Goal: Information Seeking & Learning: Learn about a topic

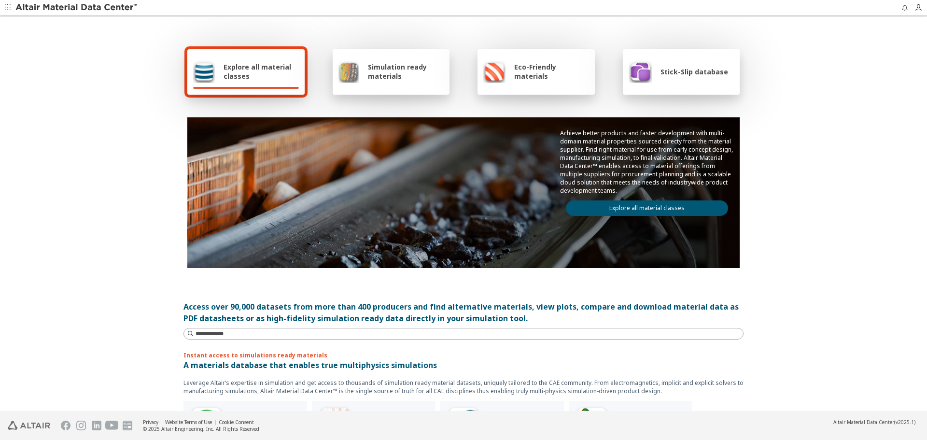
click at [801, 167] on div "Explore all material classes Simulation ready materials Eco-Friendly materials …" at bounding box center [463, 214] width 927 height 395
click at [849, 155] on div "Explore all material classes Simulation ready materials Eco-Friendly materials …" at bounding box center [463, 214] width 927 height 395
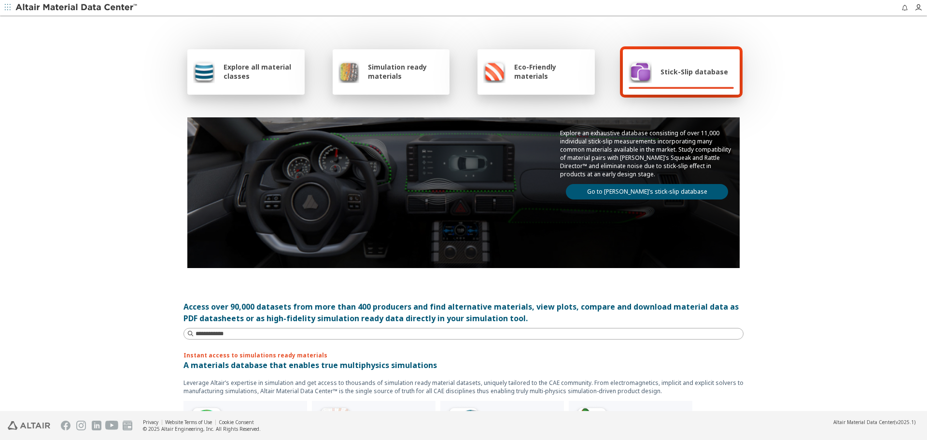
click at [865, 183] on div "Explore all material classes Simulation ready materials Eco-Friendly materials …" at bounding box center [463, 214] width 927 height 395
click at [714, 195] on link "Go to Altair’s stick-slip database" at bounding box center [647, 191] width 162 height 15
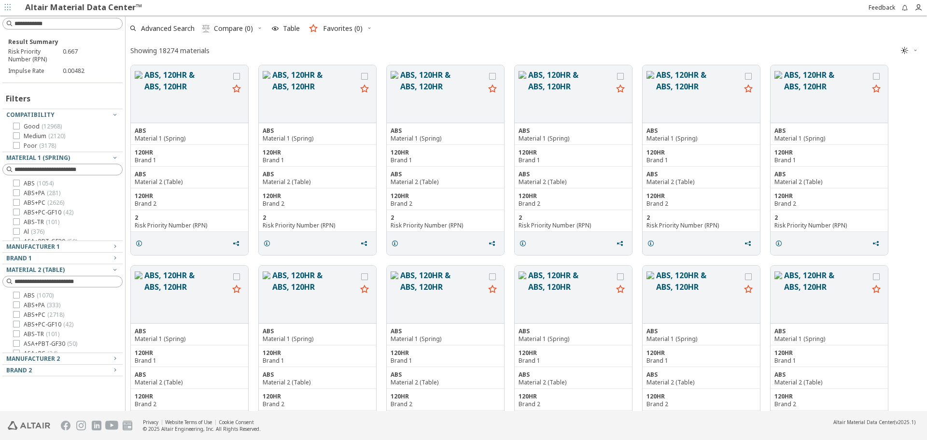
scroll to position [344, 795]
click at [488, 43] on div "Showing 18274 materials " at bounding box center [527, 50] width 802 height 19
click at [42, 5] on link "Altair Material Data Center™" at bounding box center [83, 6] width 117 height 11
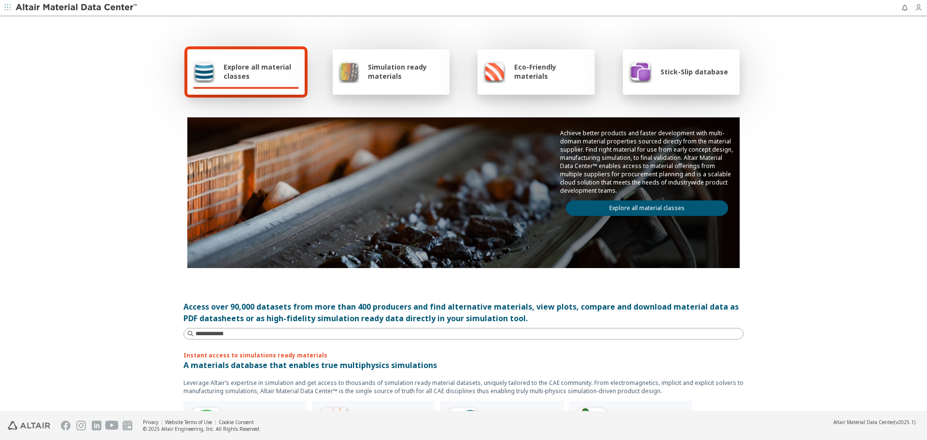
click at [920, 10] on icon "button" at bounding box center [919, 8] width 8 height 8
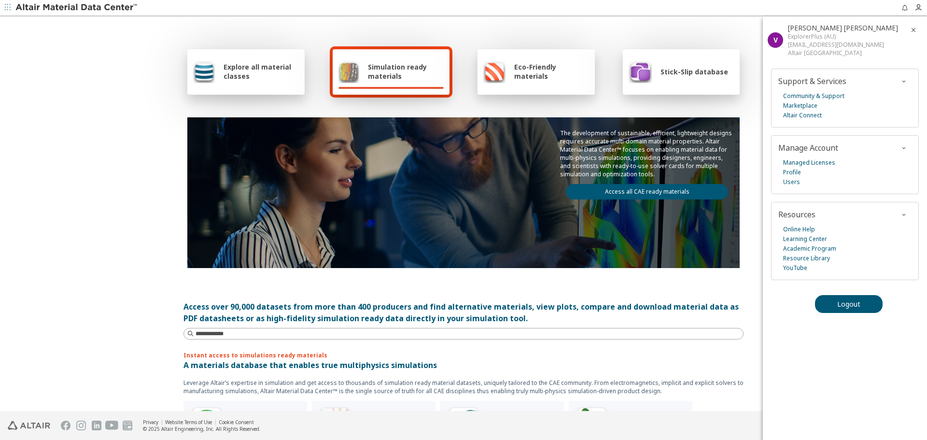
click at [760, 329] on div "Explore all material classes Simulation ready materials Eco-Friendly materials …" at bounding box center [463, 214] width 927 height 395
click at [754, 321] on div "Explore all material classes Simulation ready materials Eco-Friendly materials …" at bounding box center [463, 214] width 927 height 395
click at [859, 302] on span "Logout" at bounding box center [849, 303] width 23 height 9
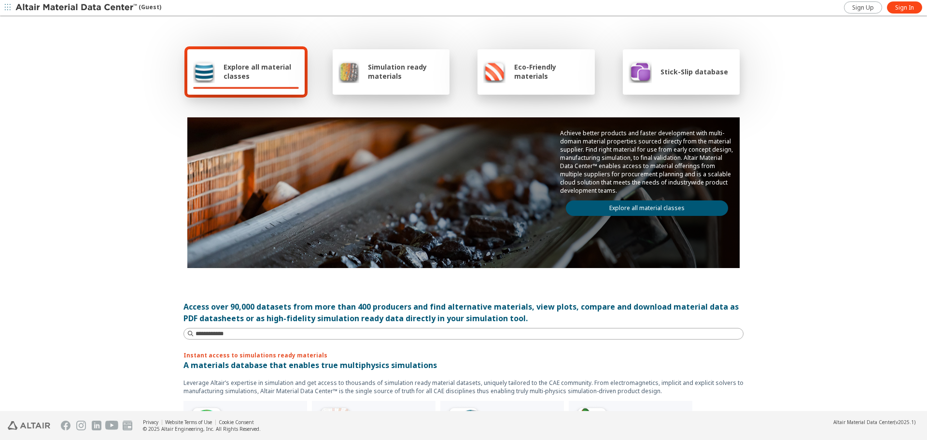
click at [608, 218] on div "Achieve better products and faster development with multi-domain material prope…" at bounding box center [646, 172] width 185 height 110
click at [610, 207] on link "Explore all material classes" at bounding box center [647, 207] width 162 height 15
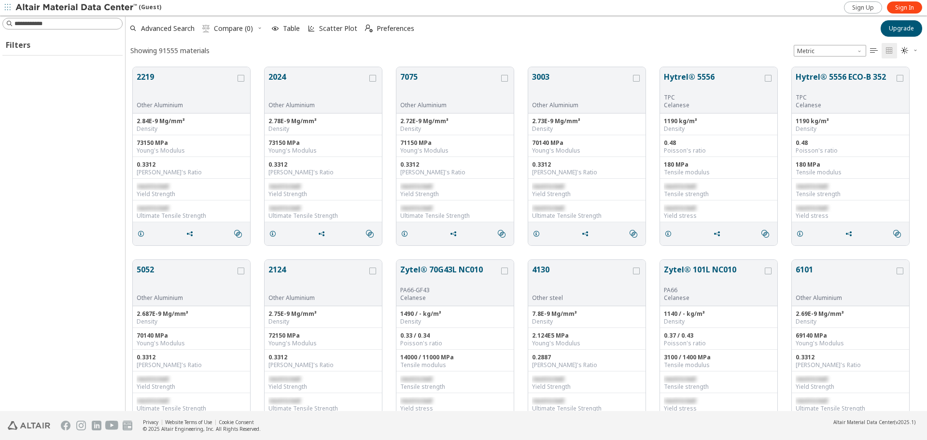
scroll to position [344, 795]
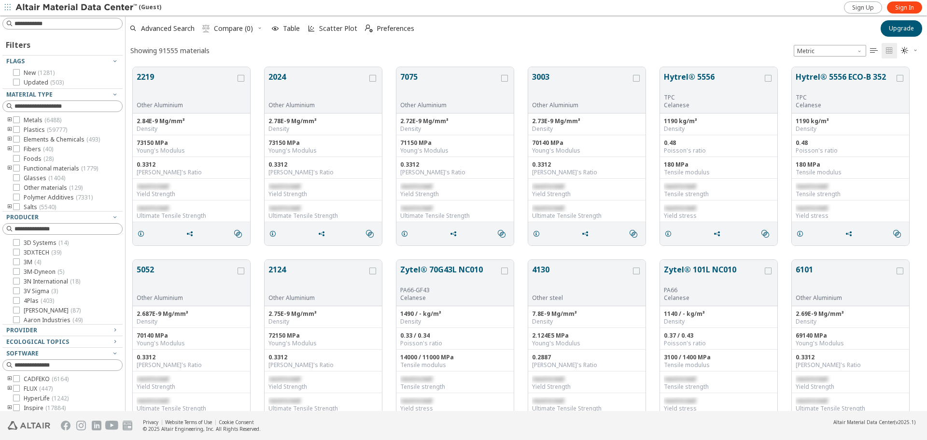
click at [488, 23] on div "Advanced Search  Compare (0) Table Scatter Plot  Preferences" at bounding box center [500, 28] width 749 height 21
click at [909, 26] on span "Upgrade" at bounding box center [901, 29] width 25 height 8
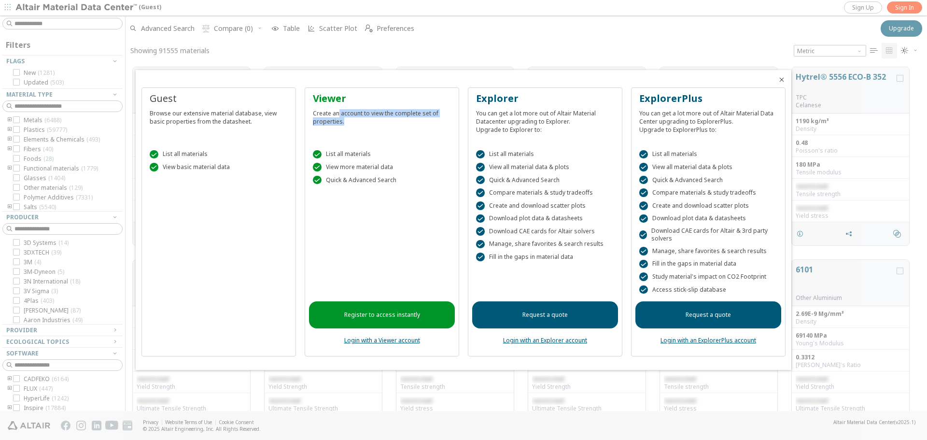
drag, startPoint x: 338, startPoint y: 114, endPoint x: 462, endPoint y: 117, distance: 123.7
click at [462, 117] on div "Guest Browse our extensive material database, view basic properties from the da…" at bounding box center [464, 225] width 644 height 277
click at [384, 123] on div "Create an account to view the complete set of properties." at bounding box center [382, 115] width 138 height 20
click at [352, 149] on div " List all materials  View more material data  Quick & Advanced Search" at bounding box center [382, 165] width 146 height 54
click at [394, 162] on div " List all materials  View more material data  Quick & Advanced Search" at bounding box center [382, 165] width 146 height 54
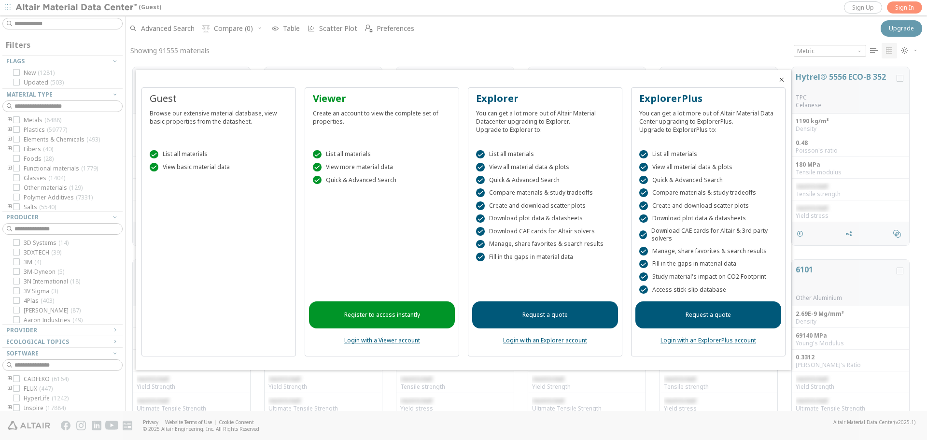
click at [395, 162] on div " List all materials  View more material data  Quick & Advanced Search" at bounding box center [382, 165] width 146 height 54
drag, startPoint x: 336, startPoint y: 179, endPoint x: 403, endPoint y: 179, distance: 67.6
click at [403, 179] on div " Quick & Advanced Search" at bounding box center [382, 180] width 138 height 9
click at [696, 341] on link "Login with an ExplorerPlus account" at bounding box center [709, 340] width 96 height 8
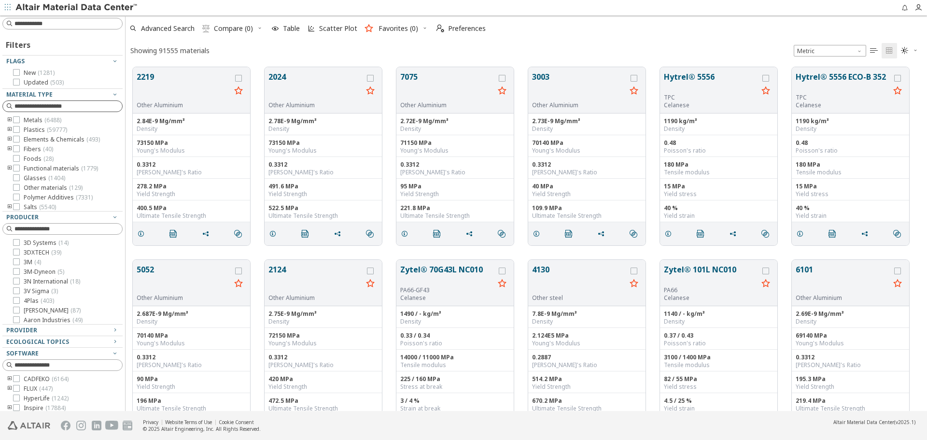
scroll to position [344, 795]
click at [283, 53] on div "Showing 91555 materials Metric   " at bounding box center [527, 50] width 802 height 19
click at [290, 33] on span "Table" at bounding box center [286, 28] width 32 height 21
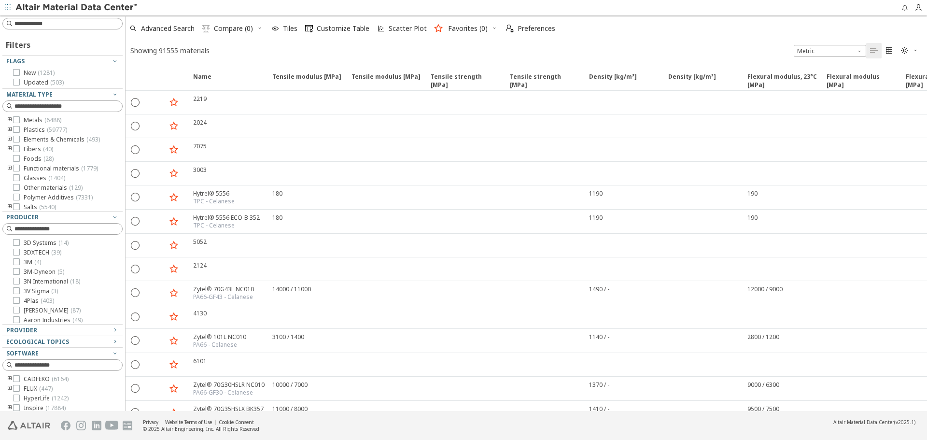
click at [652, 36] on div "Advanced Search  Compare (0) Tiles  Customize Table Scatter Plot Favorites (0…" at bounding box center [523, 28] width 794 height 21
click at [615, 41] on div "Showing 91555 materials Metric   " at bounding box center [527, 50] width 802 height 19
click at [658, 43] on div "Showing 91555 materials Metric   " at bounding box center [527, 50] width 802 height 19
click at [234, 45] on div "Showing 91555 materials Metric   " at bounding box center [527, 50] width 802 height 19
drag, startPoint x: 135, startPoint y: 54, endPoint x: 260, endPoint y: 51, distance: 125.6
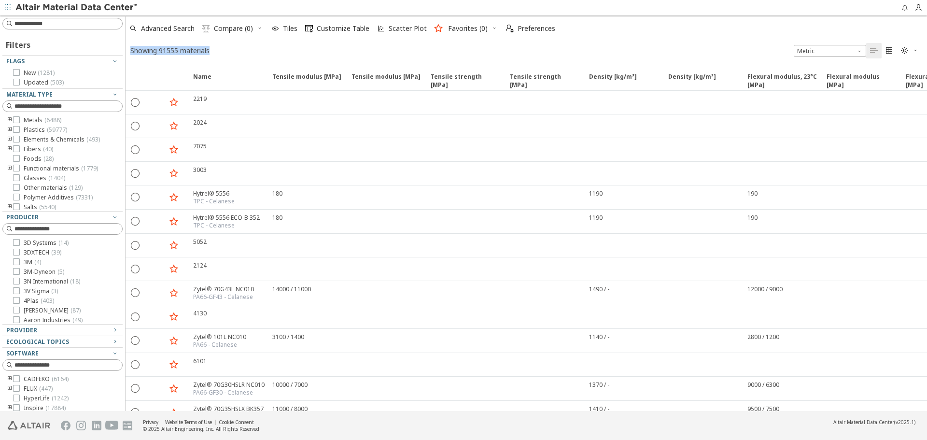
click at [260, 51] on div "Showing 91555 materials Metric   " at bounding box center [527, 50] width 802 height 19
click at [332, 72] on div "Name Tensile modulus [MPa] Tensile modulus [MPa] ISO 527 Tensile modulus [MPa] …" at bounding box center [632, 78] width 1012 height 26
click at [338, 64] on div "Name Tensile modulus [MPa] Tensile modulus [MPa] ISO 527 Tensile modulus [MPa] …" at bounding box center [527, 235] width 802 height 351
click at [213, 84] on span "Name" at bounding box center [226, 80] width 79 height 17
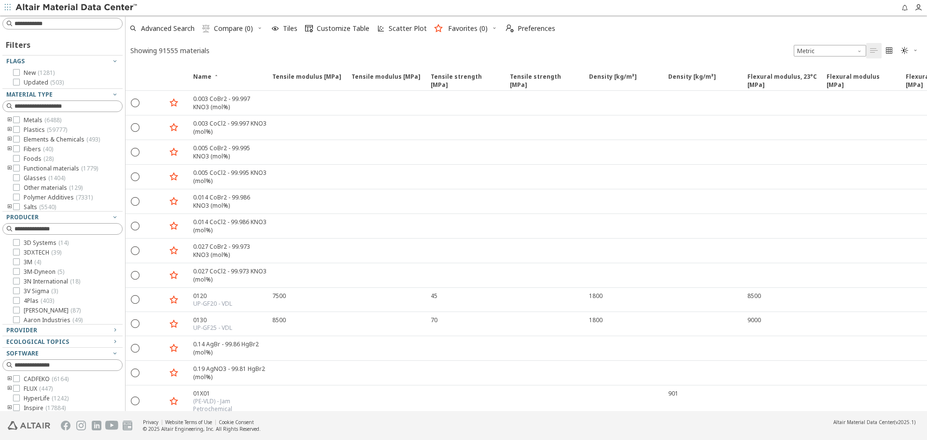
click at [113, 10] on img at bounding box center [76, 8] width 123 height 10
